Goal: Task Accomplishment & Management: Manage account settings

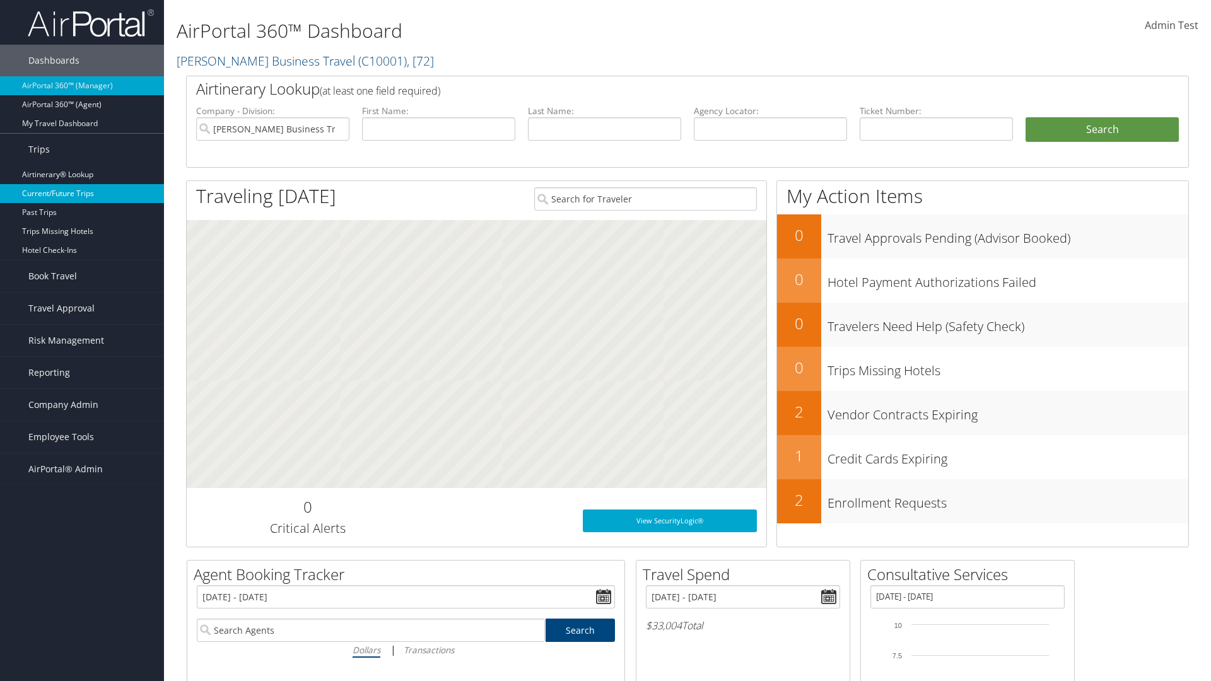
click at [82, 194] on link "Current/Future Trips" at bounding box center [82, 193] width 164 height 19
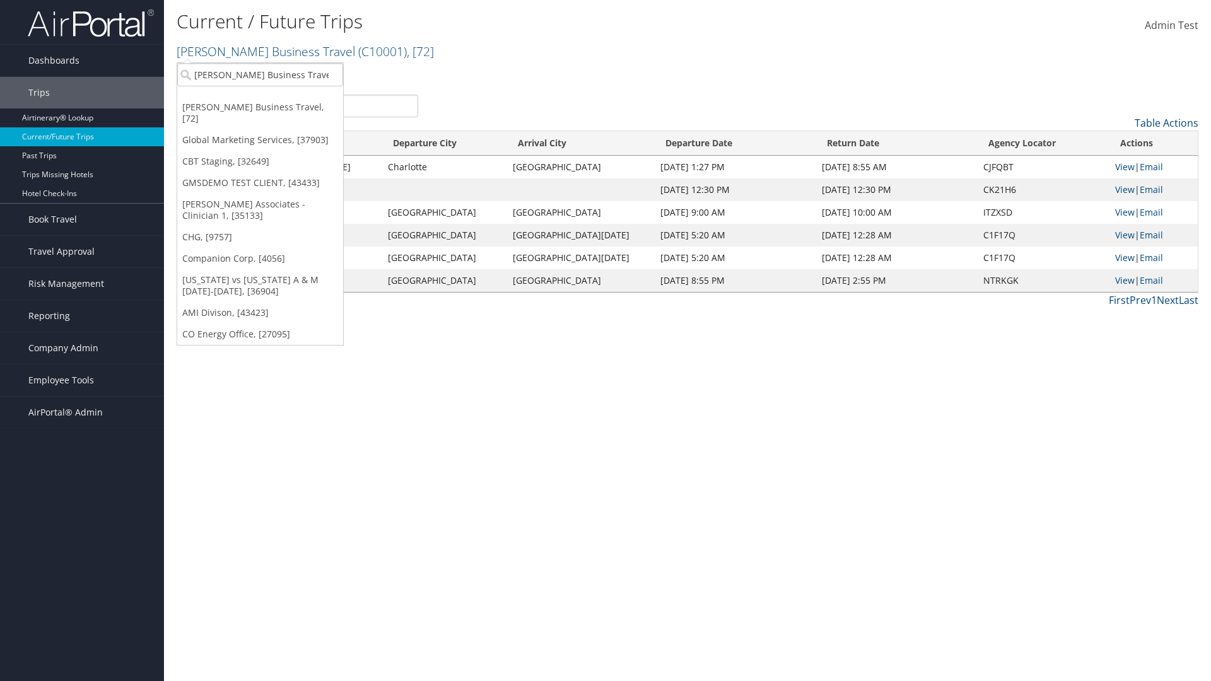
type input "[PERSON_NAME] Business Travel"
click at [277, 98] on div "Christopherson Business Travel (C10001), [72]" at bounding box center [277, 97] width 215 height 11
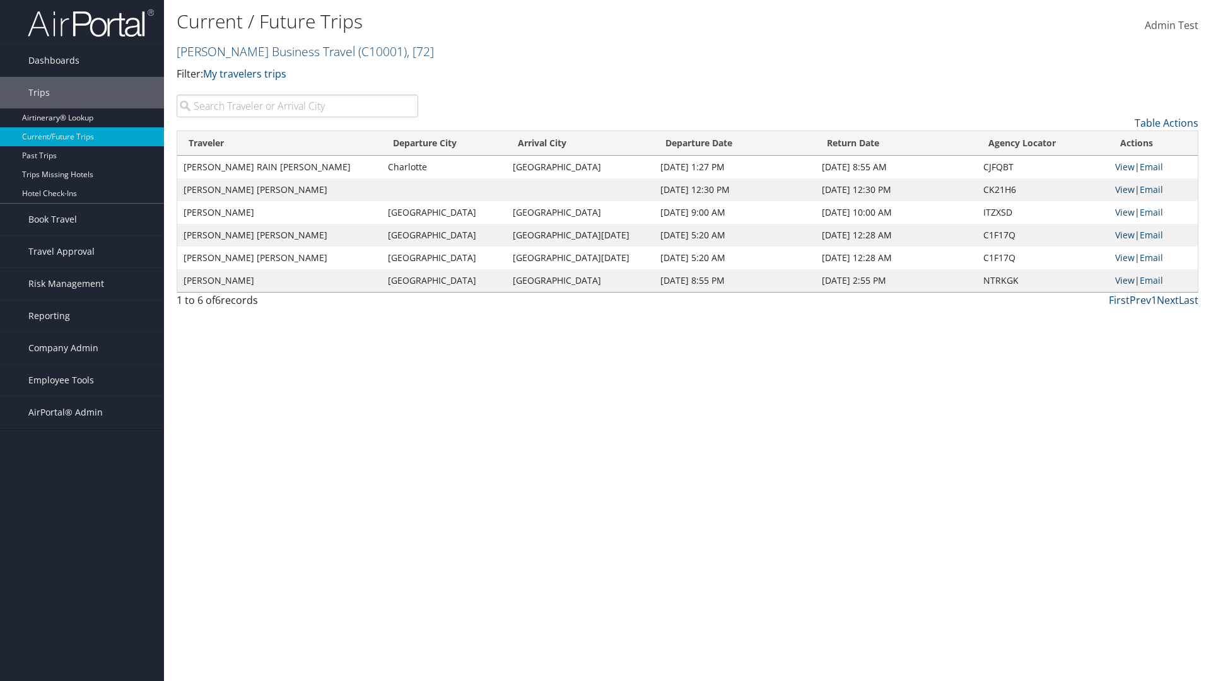
click at [297, 106] on input "search" at bounding box center [298, 106] width 242 height 23
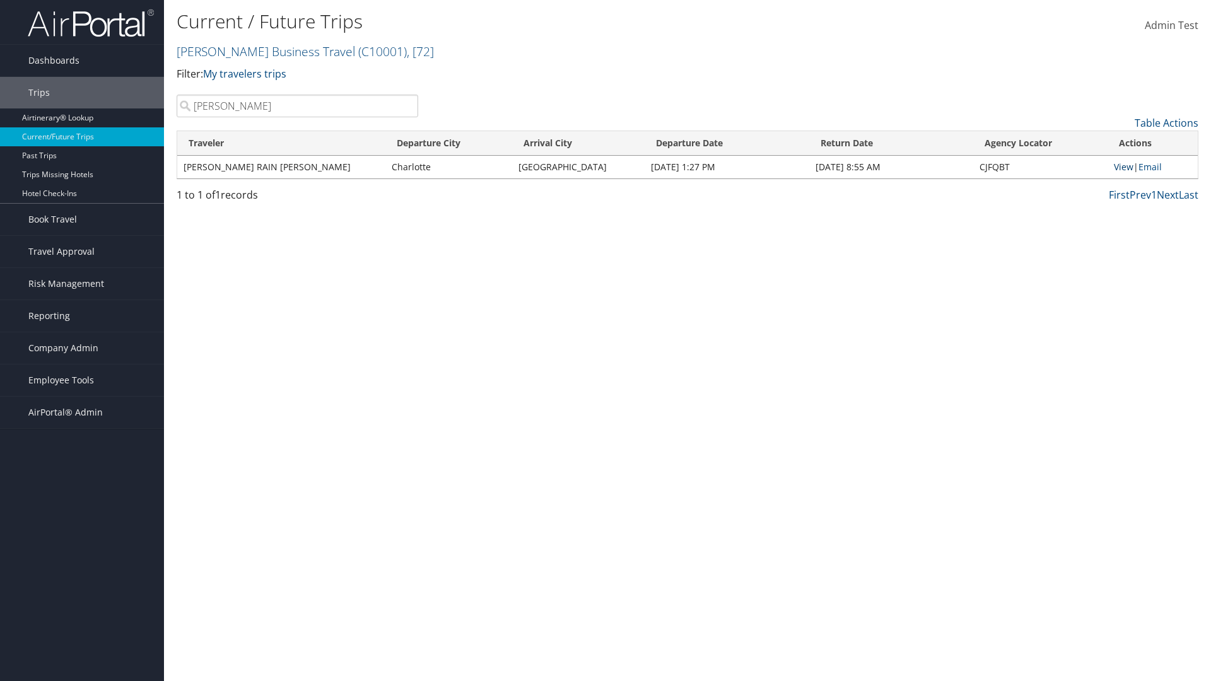
type input "TATUM"
click at [1121, 166] on link "View" at bounding box center [1124, 167] width 20 height 12
click at [82, 348] on span "Company Admin" at bounding box center [63, 348] width 70 height 32
click at [82, 610] on link "Airtinerary® Settings" at bounding box center [82, 619] width 164 height 19
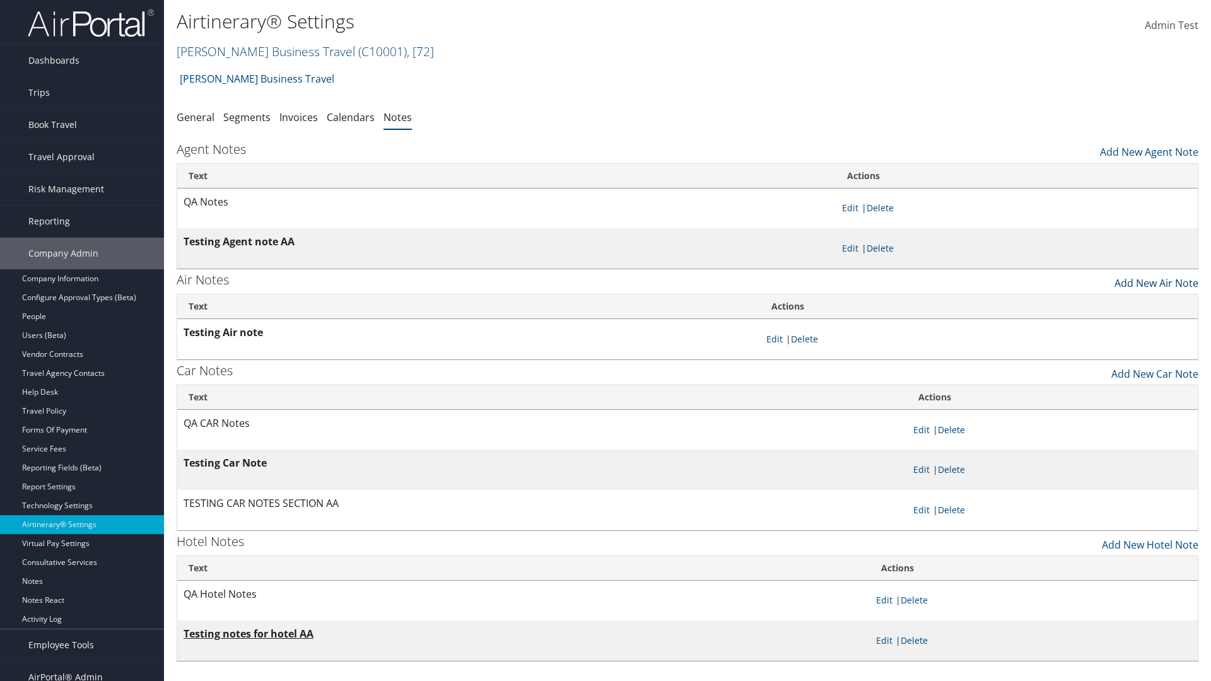
click at [1156, 279] on link "Add New Air Note" at bounding box center [1156, 279] width 84 height 21
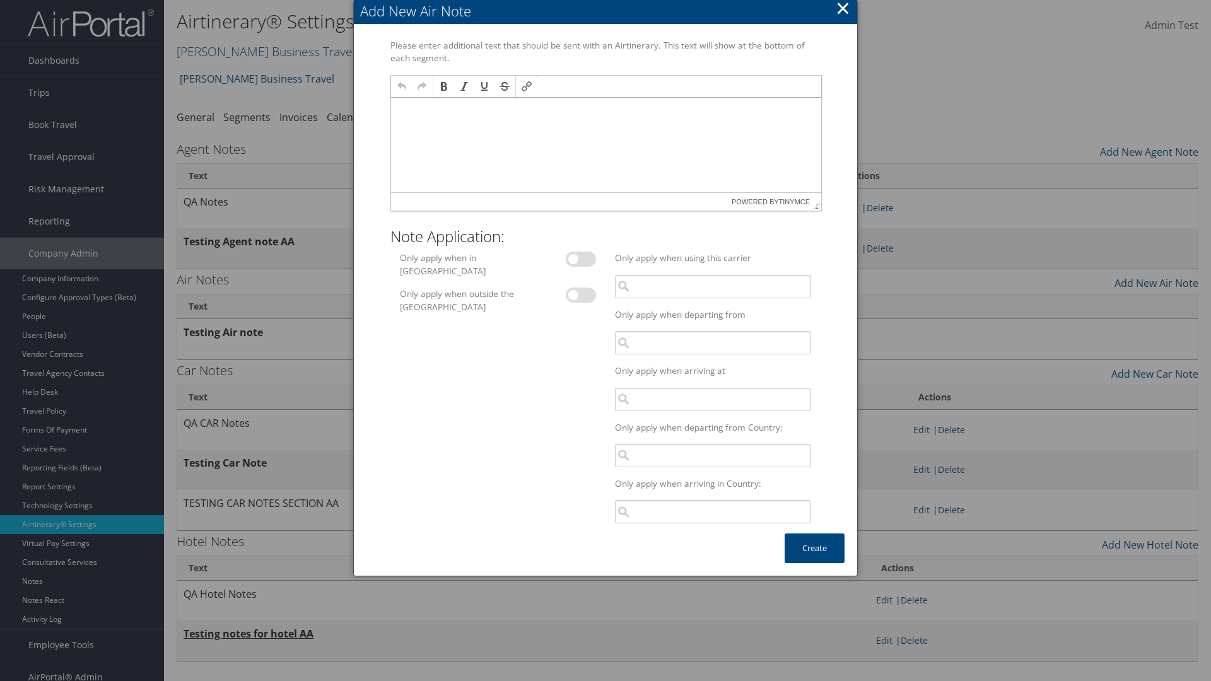
click at [605, 109] on p at bounding box center [605, 110] width 420 height 10
click at [814, 548] on button "Create" at bounding box center [815, 549] width 60 height 30
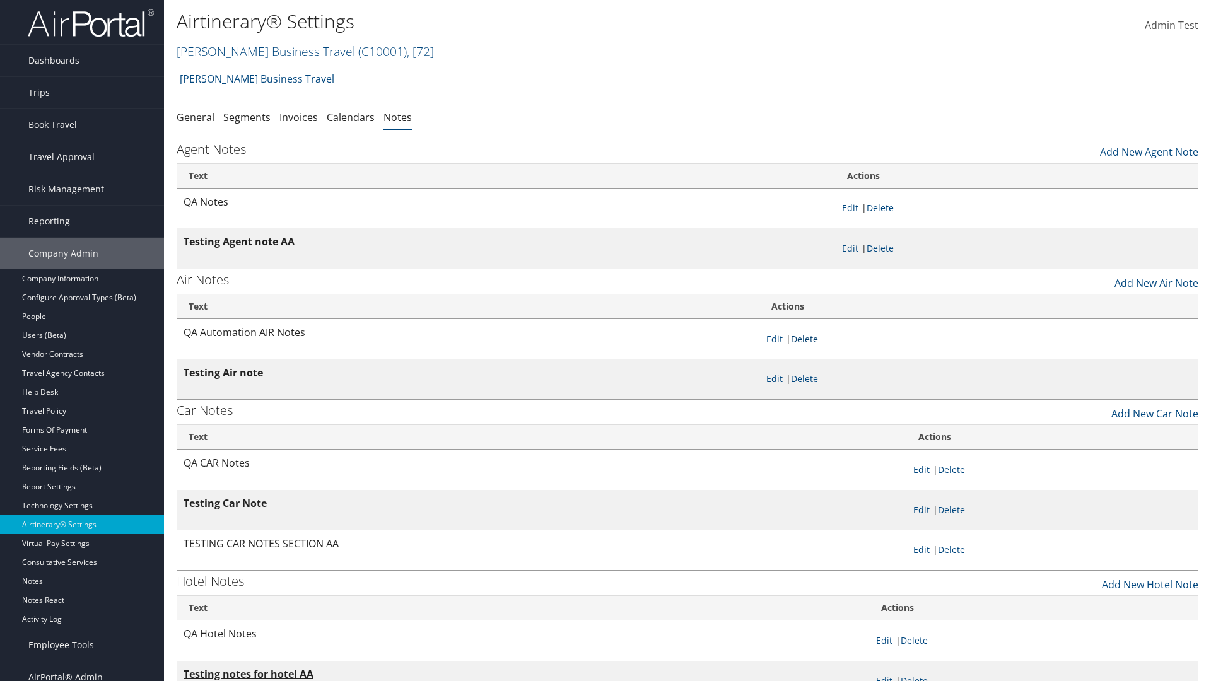
click at [807, 339] on link "Delete" at bounding box center [804, 339] width 27 height 12
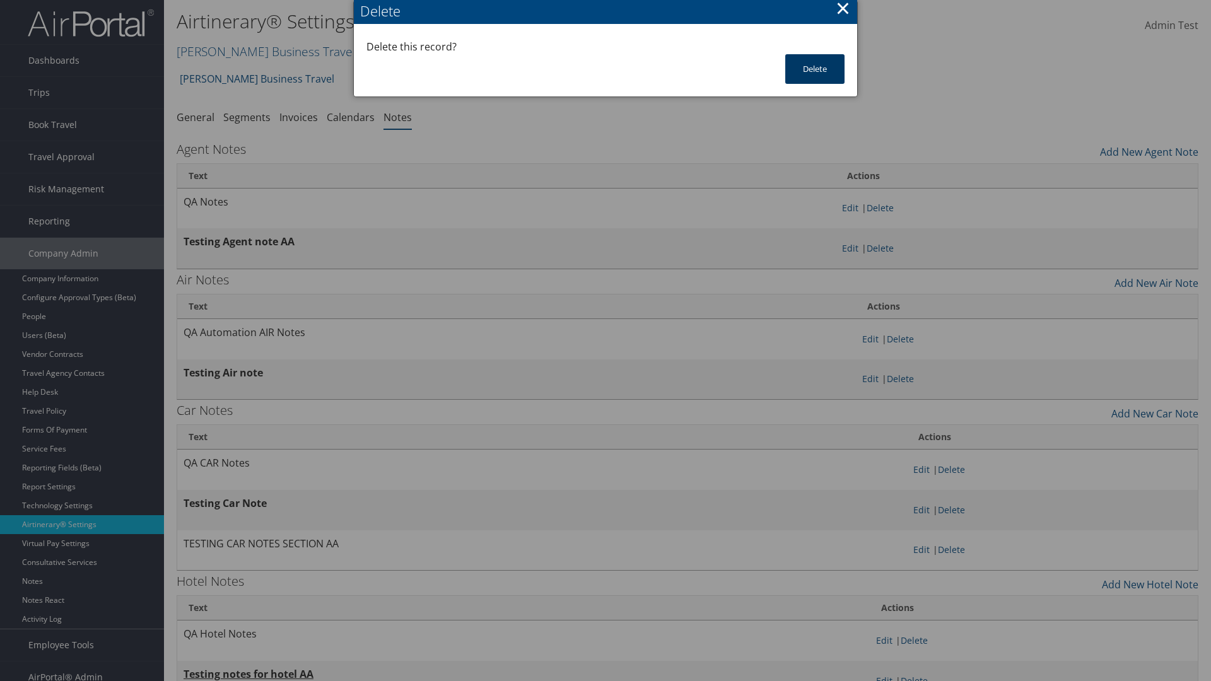
click at [815, 69] on button "Delete" at bounding box center [814, 69] width 59 height 30
